Goal: Connect with others: Establish contact or relationships with other users

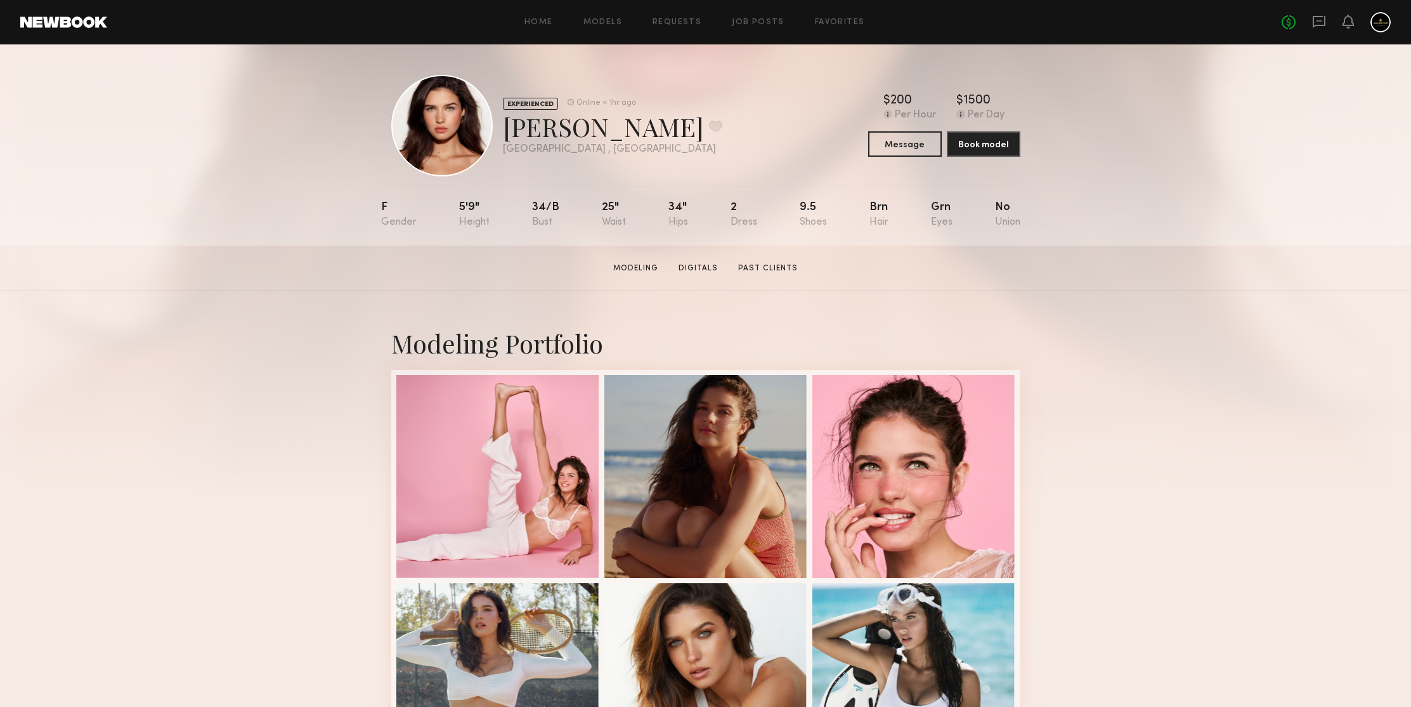
click at [1262, 184] on div "EXPERIENCED Online < 1hr ago Shannon M. Favorite Los Angeles , CA Online < 1hr …" at bounding box center [705, 144] width 1411 height 201
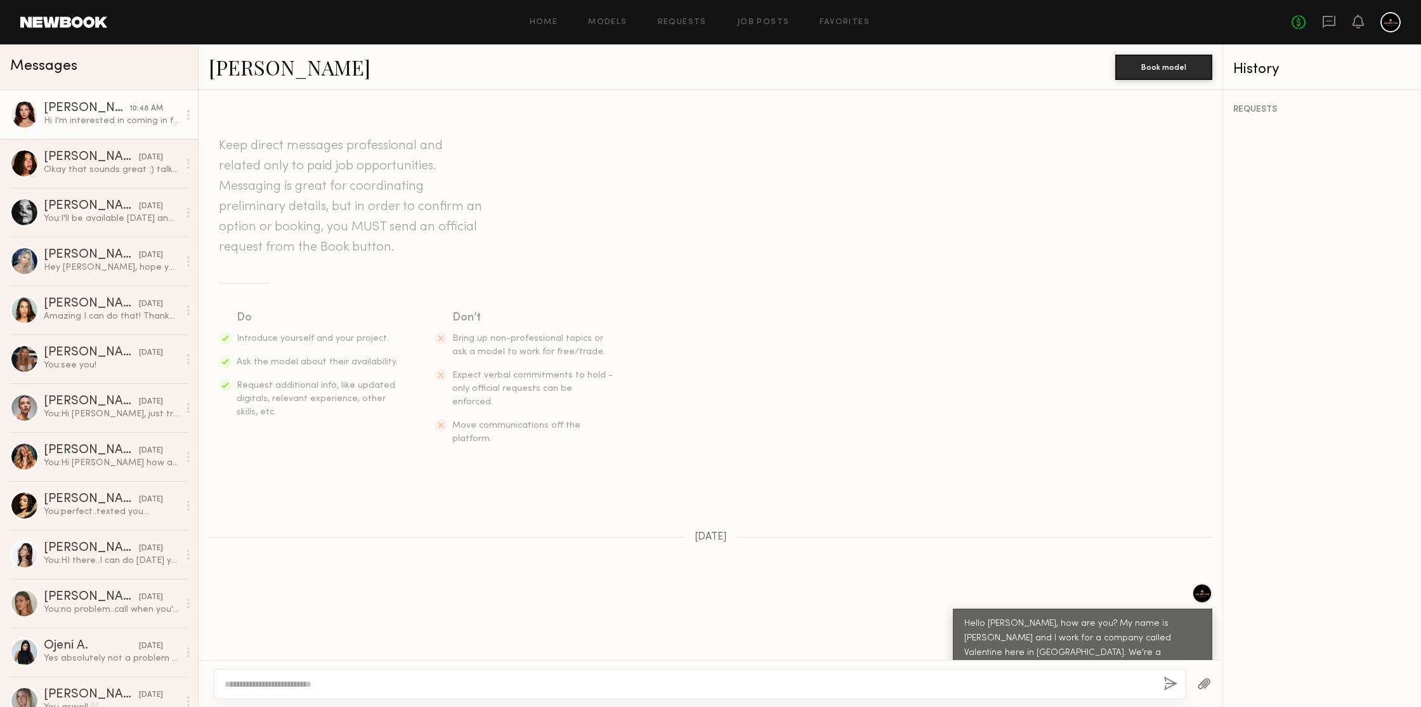
scroll to position [212, 0]
